Goal: Information Seeking & Learning: Learn about a topic

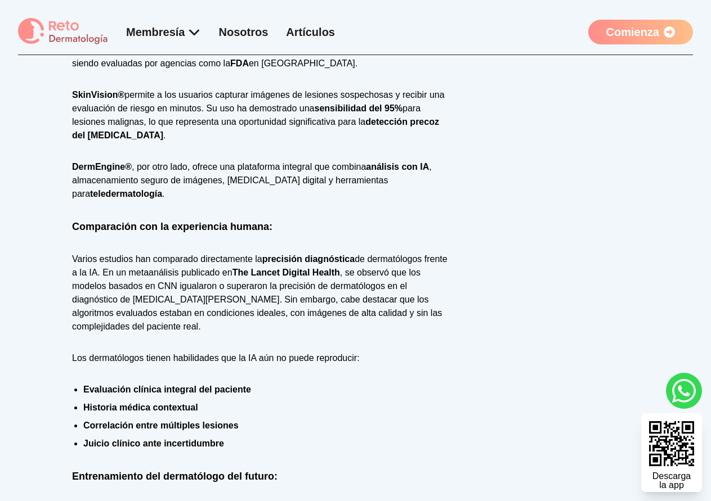
scroll to position [619, 0]
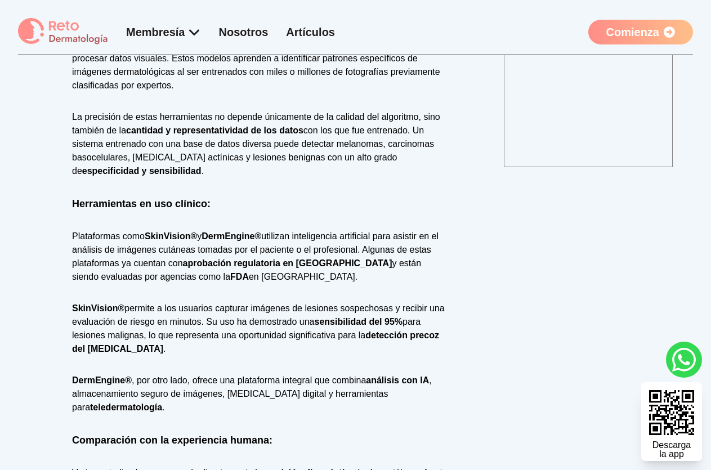
scroll to position [619, 0]
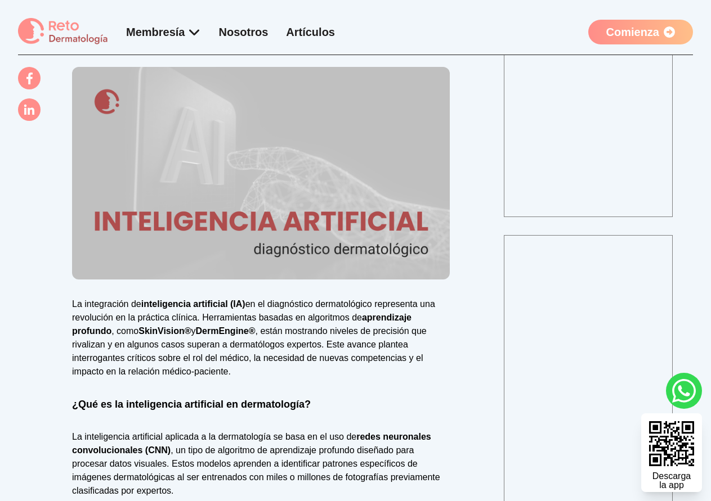
scroll to position [394, 0]
